Goal: Find specific page/section: Find specific page/section

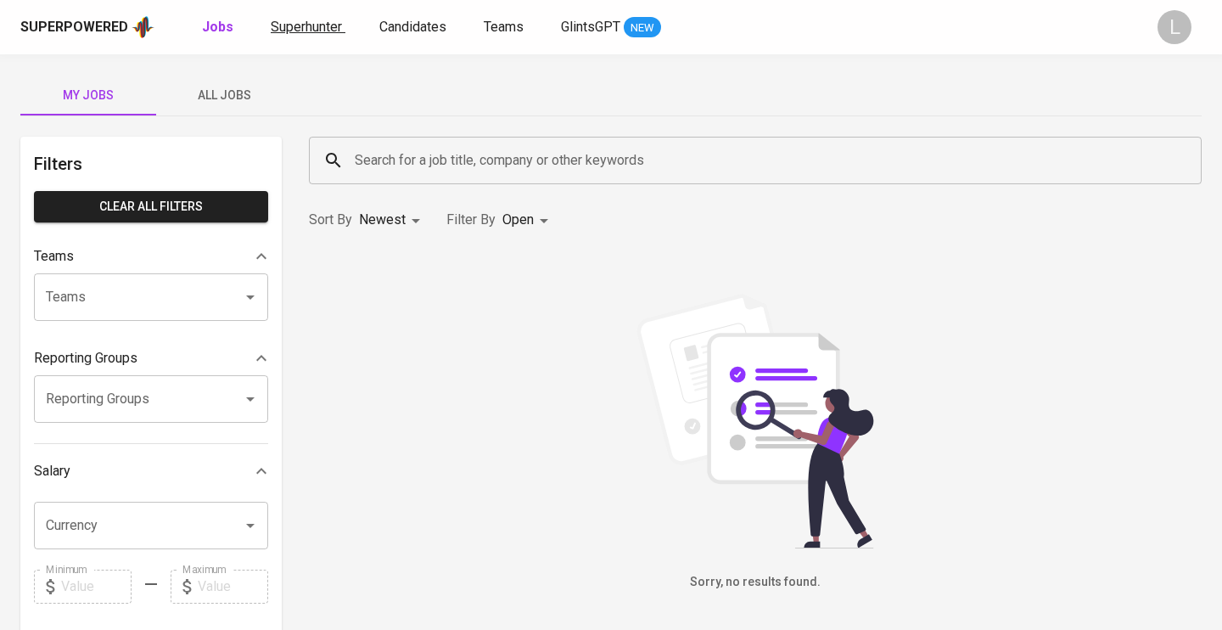
click at [326, 36] on link "Superhunter" at bounding box center [308, 27] width 75 height 21
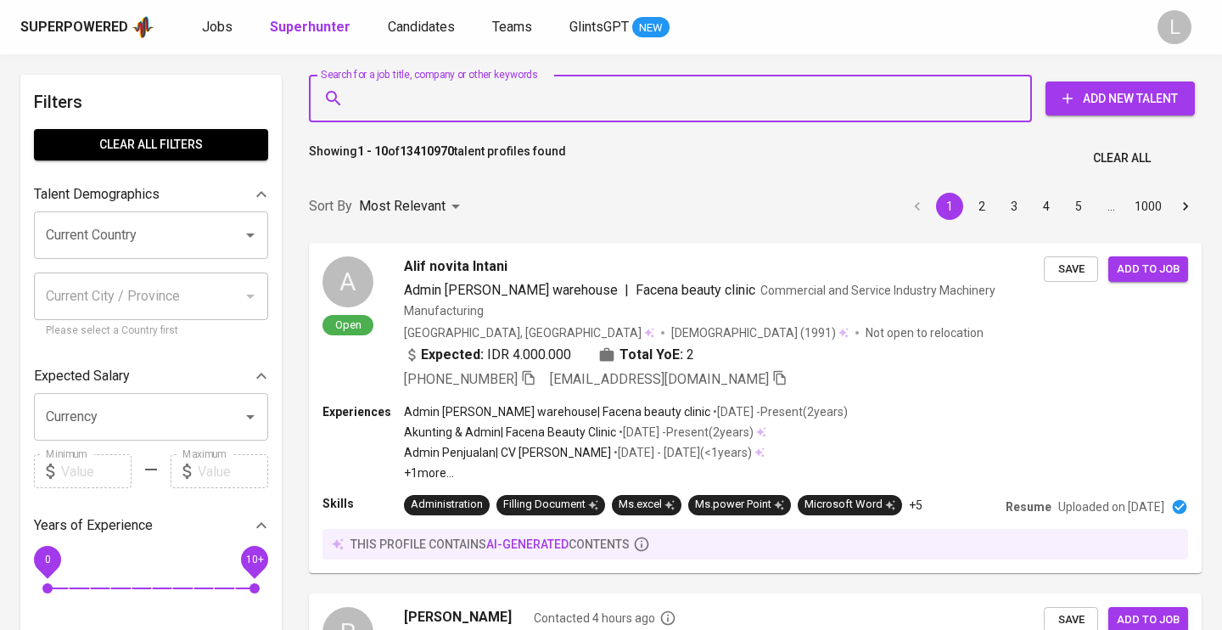
click at [447, 97] on input "Search for a job title, company or other keywords" at bounding box center [674, 98] width 648 height 32
click at [432, 86] on input "Search for a job title, company or other keywords" at bounding box center [674, 98] width 648 height 32
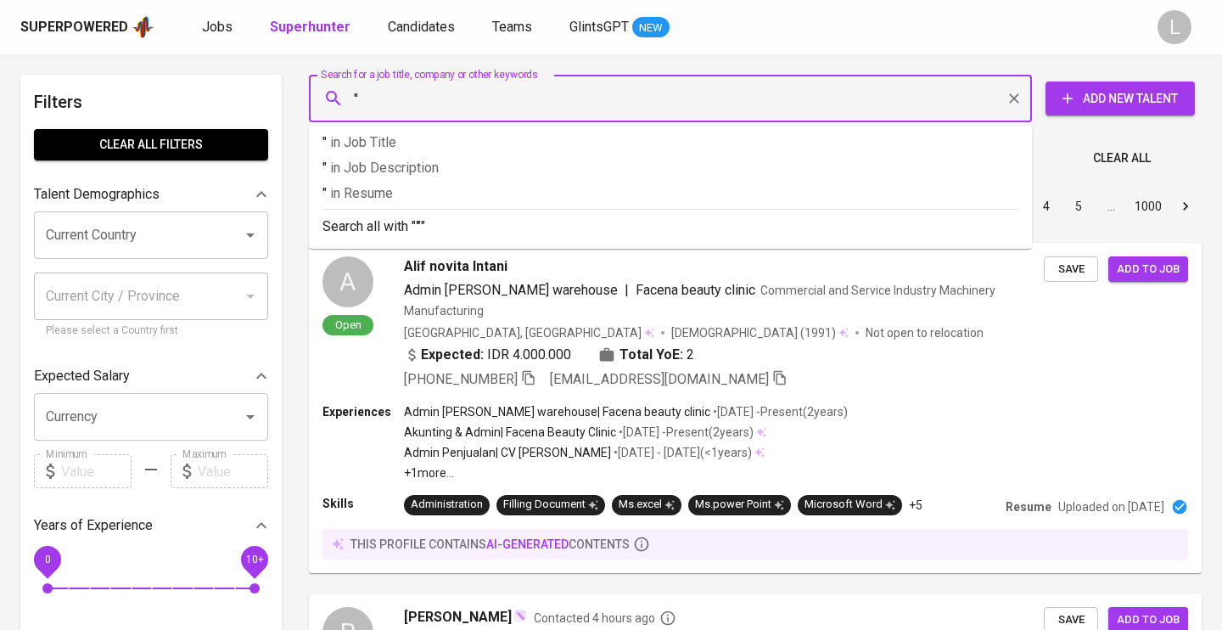
paste input "[EMAIL_ADDRESS][DOMAIN_NAME]"
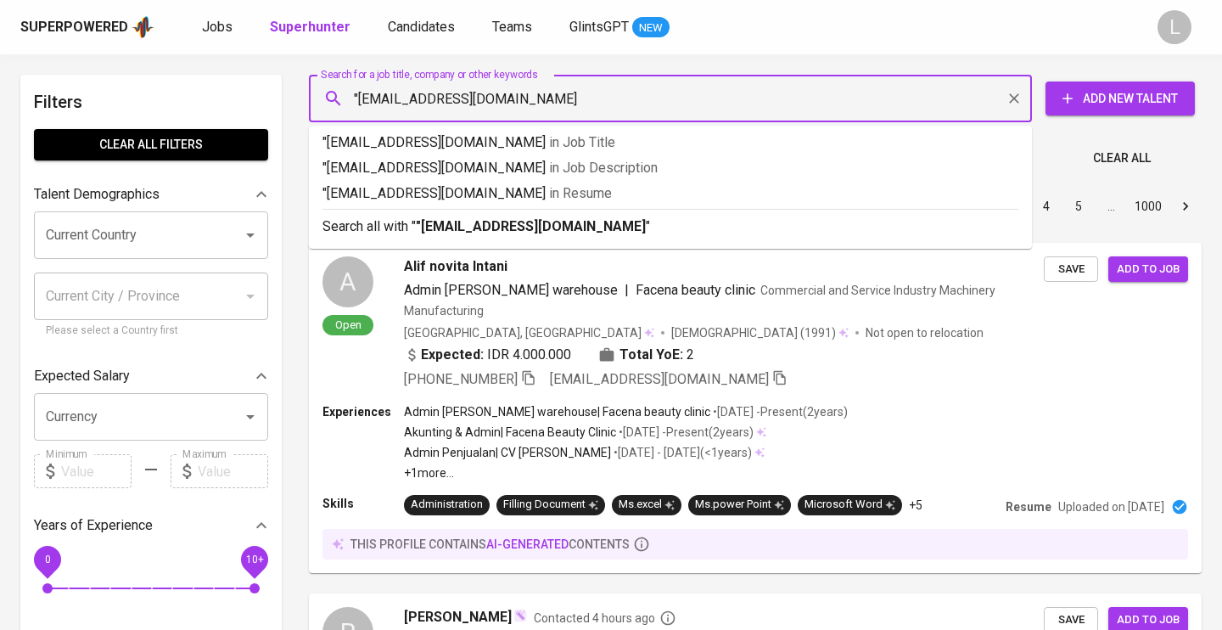
type input ""[EMAIL_ADDRESS][DOMAIN_NAME]""
click at [534, 186] on p ""[EMAIL_ADDRESS][DOMAIN_NAME]" in Resume" at bounding box center [670, 193] width 696 height 20
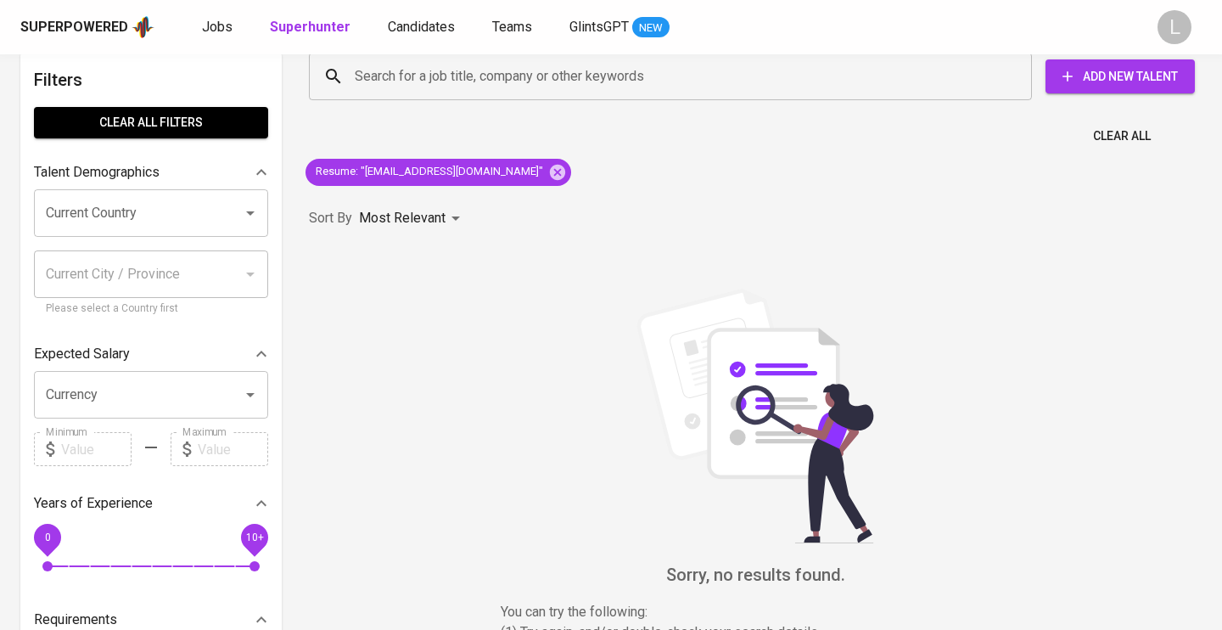
scroll to position [8, 0]
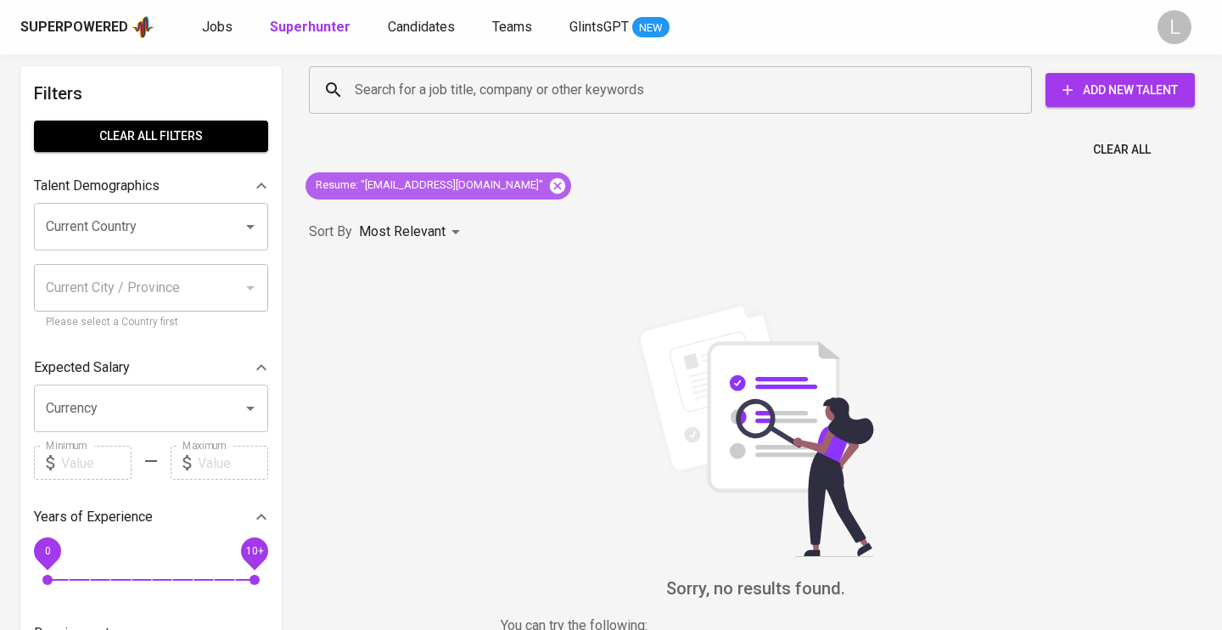
click at [548, 177] on icon at bounding box center [557, 186] width 19 height 19
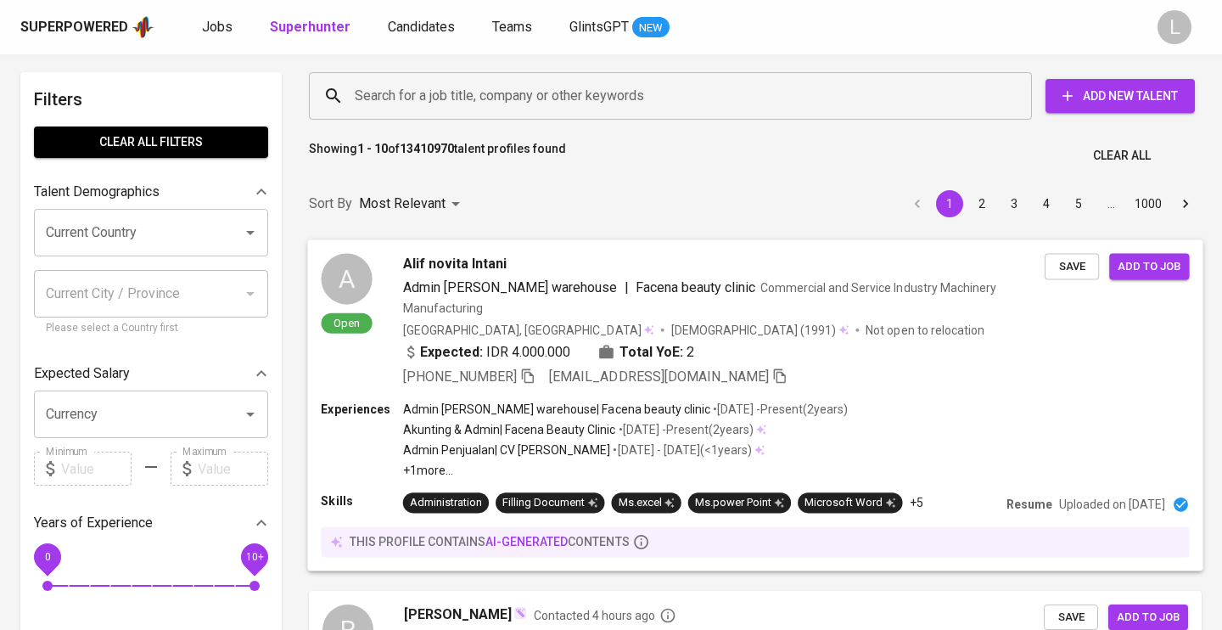
scroll to position [575, 0]
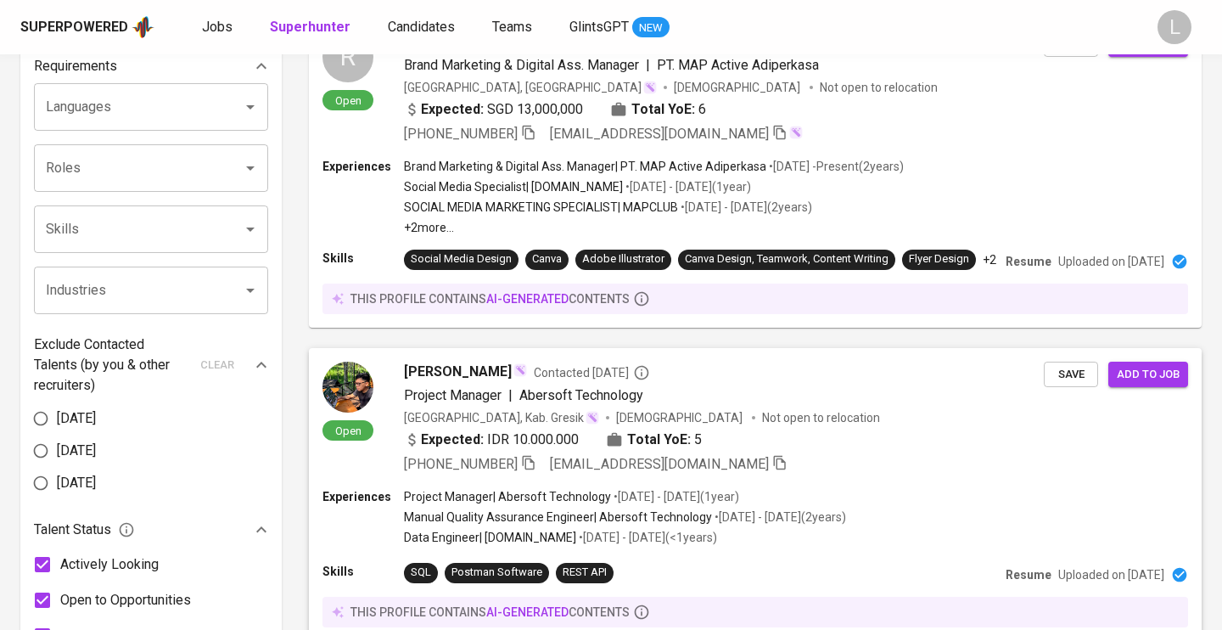
click at [556, 456] on span "[EMAIL_ADDRESS][DOMAIN_NAME]" at bounding box center [659, 464] width 219 height 16
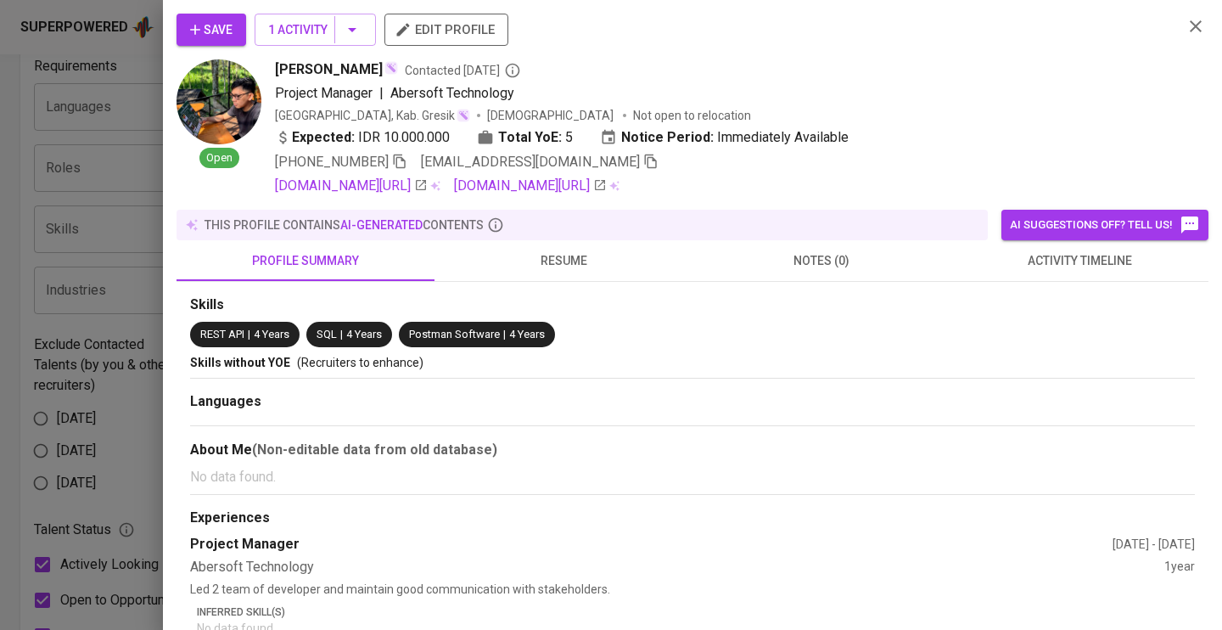
scroll to position [778, 0]
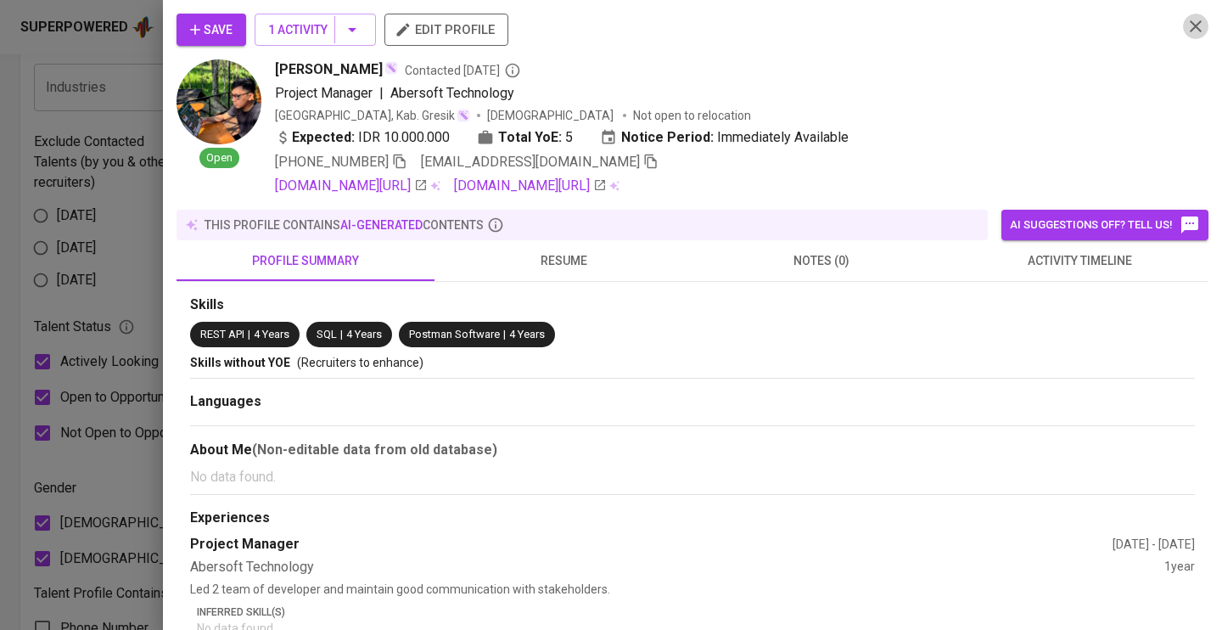
click at [1195, 21] on icon "button" at bounding box center [1195, 26] width 20 height 20
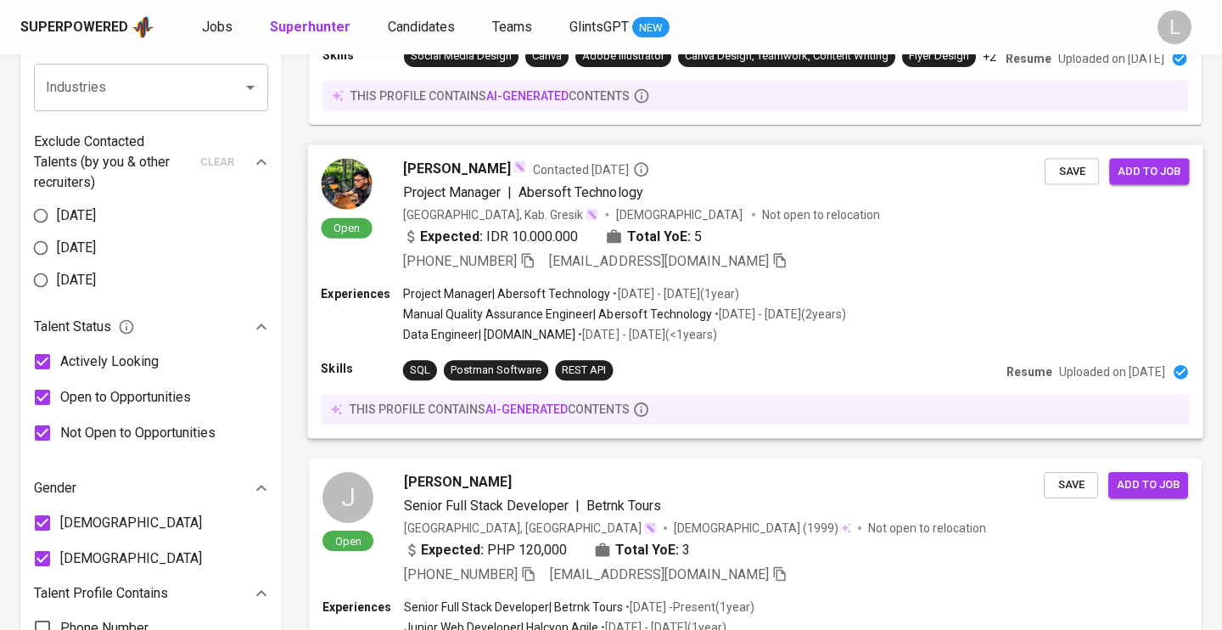
scroll to position [0, 0]
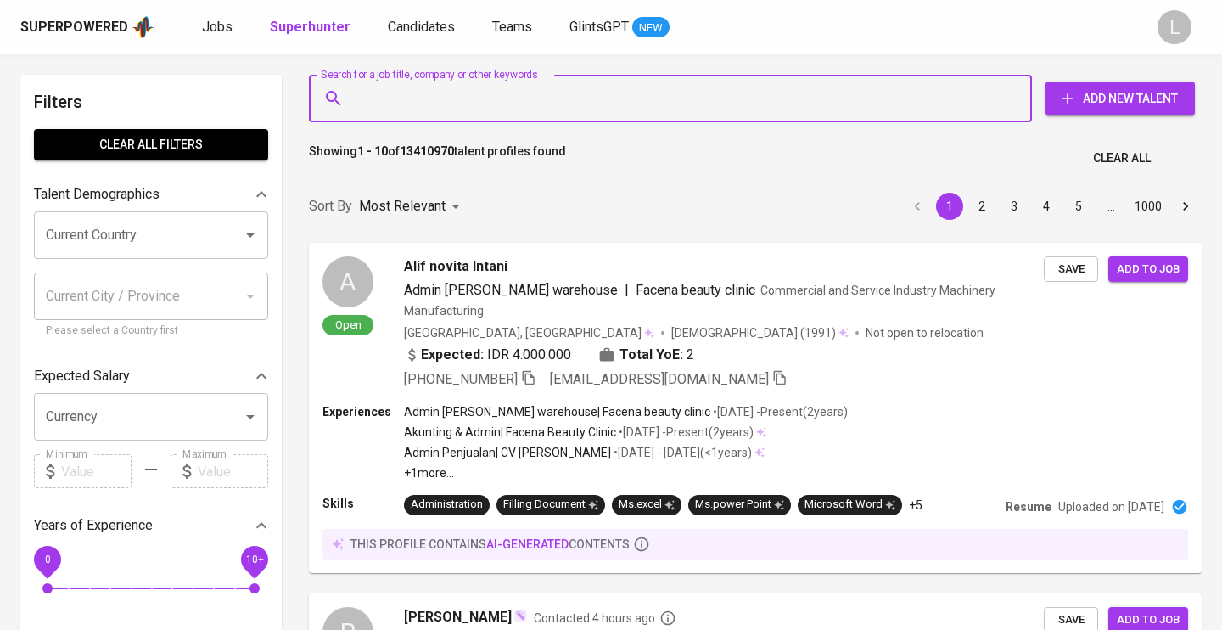
click at [411, 97] on input "Search for a job title, company or other keywords" at bounding box center [674, 98] width 648 height 32
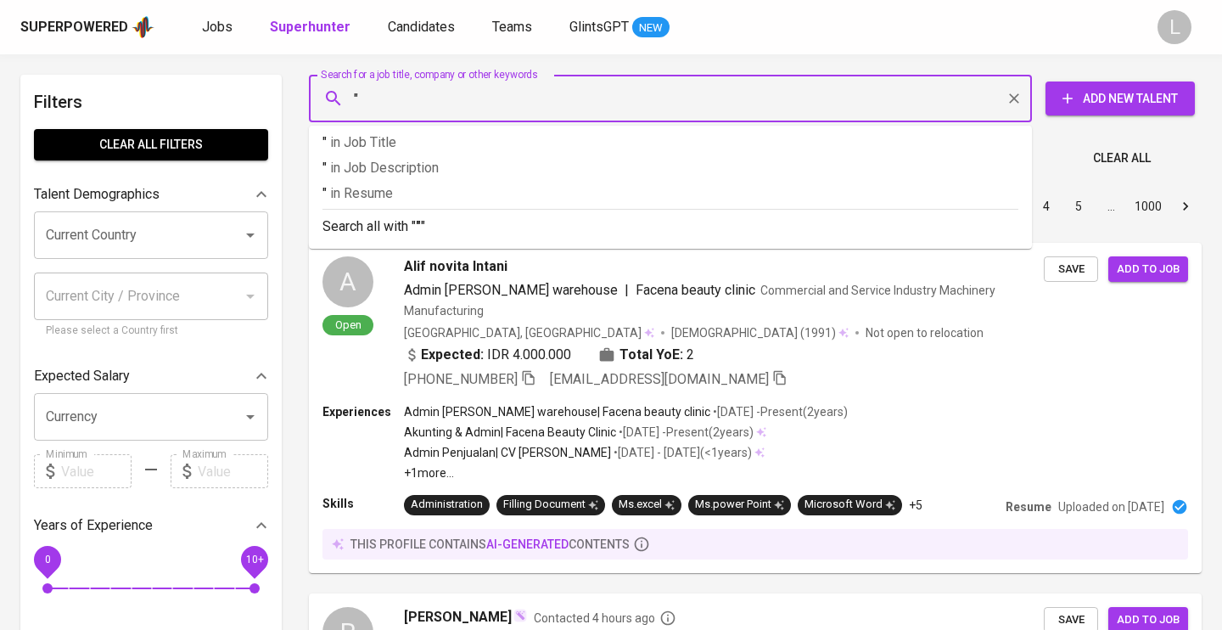
paste input "[PERSON_NAME]"
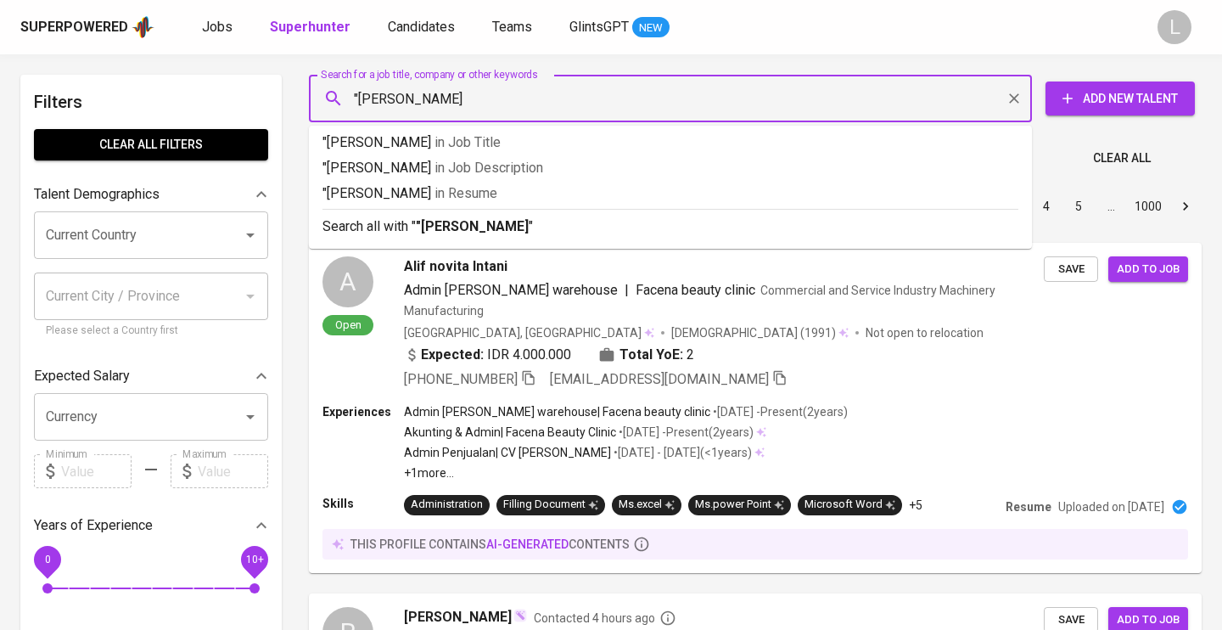
type input ""[PERSON_NAME]""
click at [428, 231] on b ""[PERSON_NAME]"" at bounding box center [475, 226] width 118 height 16
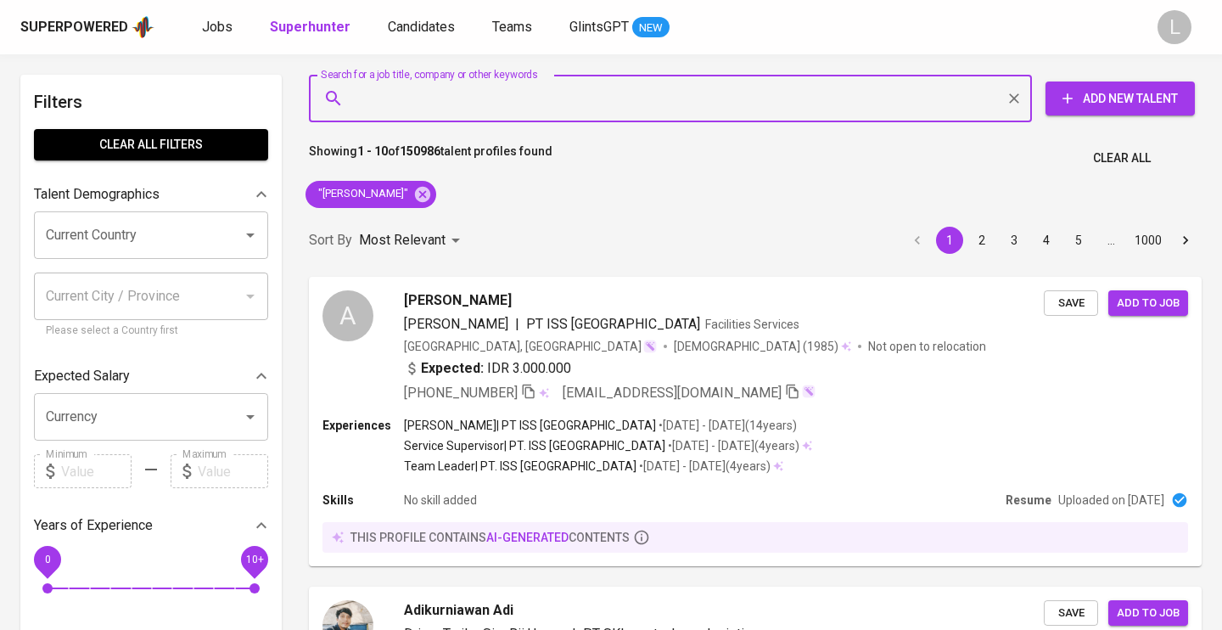
click at [459, 99] on input "Search for a job title, company or other keywords" at bounding box center [674, 98] width 648 height 32
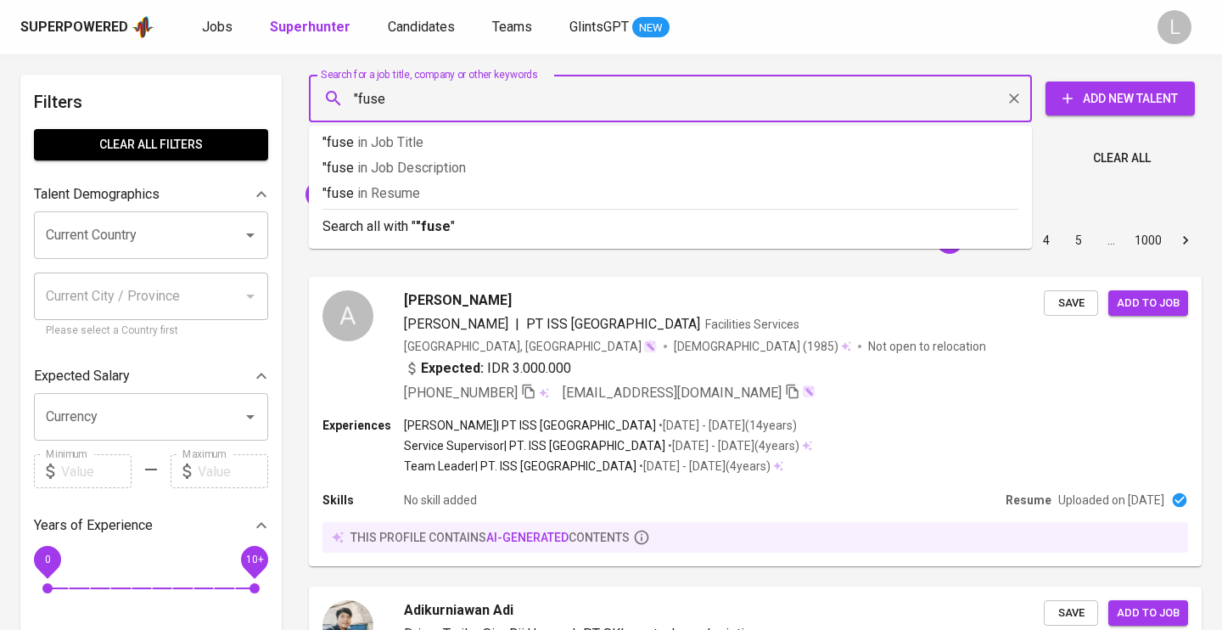
type input ""fuse""
click at [441, 192] on p ""fuse" in Resume" at bounding box center [670, 193] width 696 height 20
